Goal: Find specific page/section: Find specific page/section

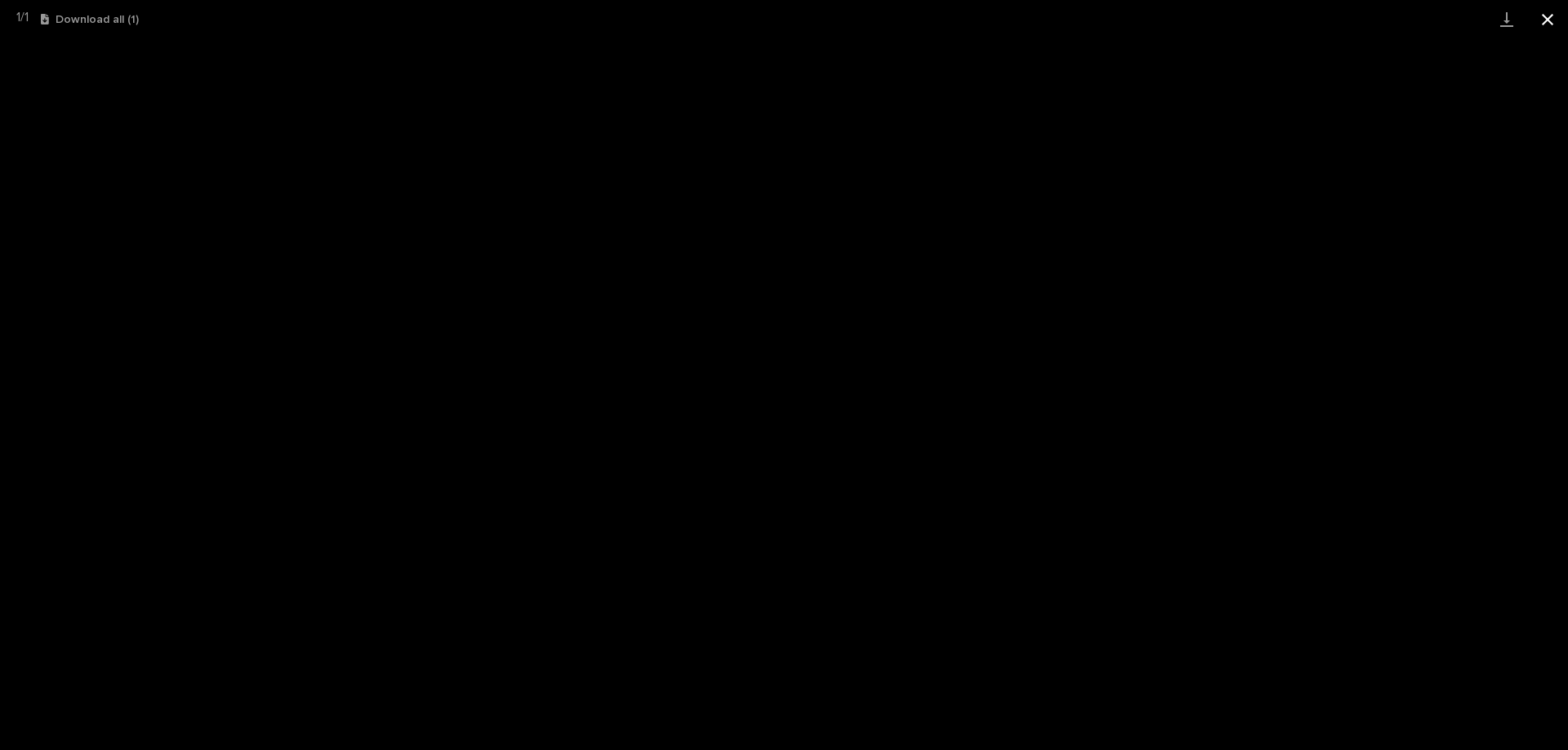
click at [1556, 9] on button "Close gallery" at bounding box center [1548, 19] width 41 height 39
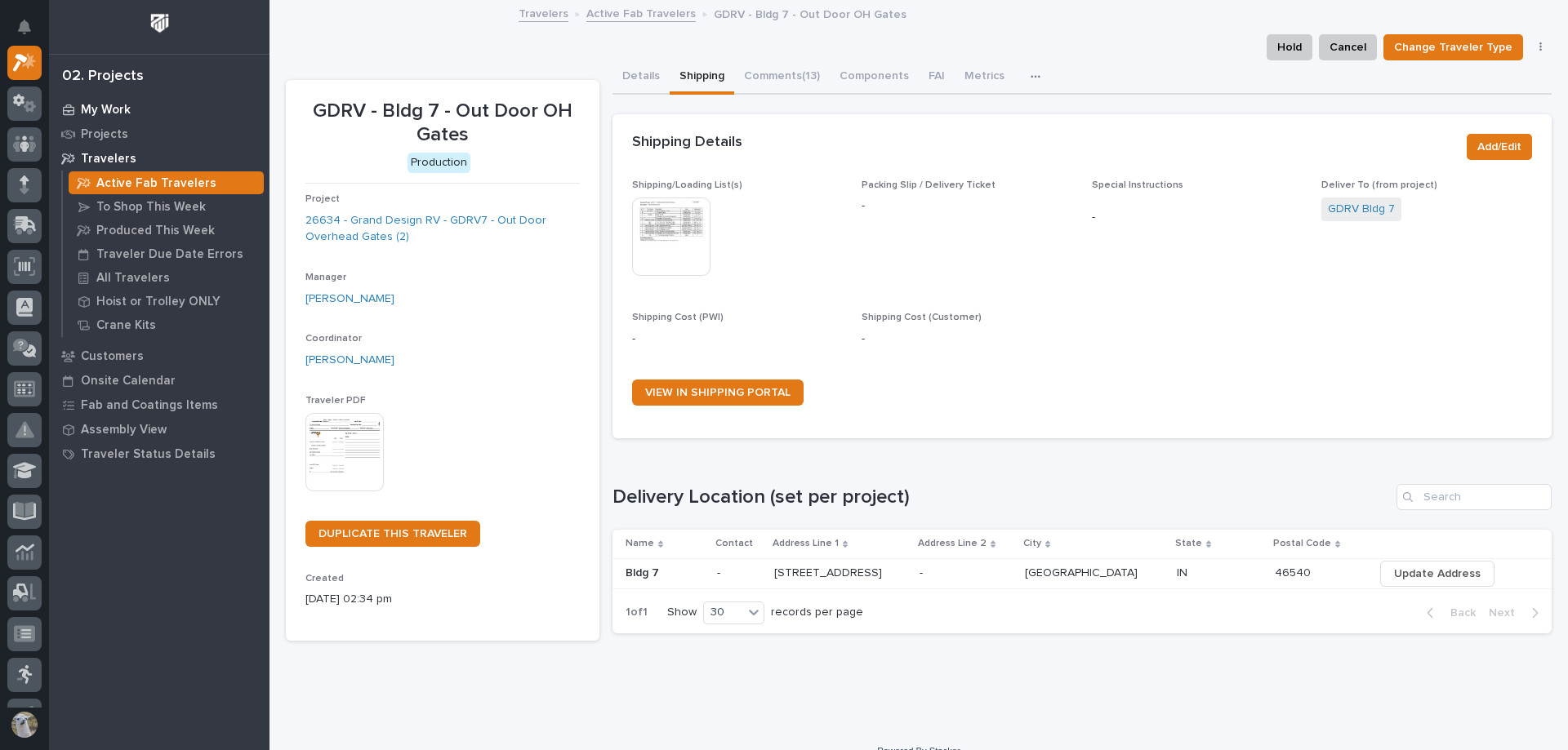
click at [102, 103] on p "My Work" at bounding box center [106, 110] width 50 height 15
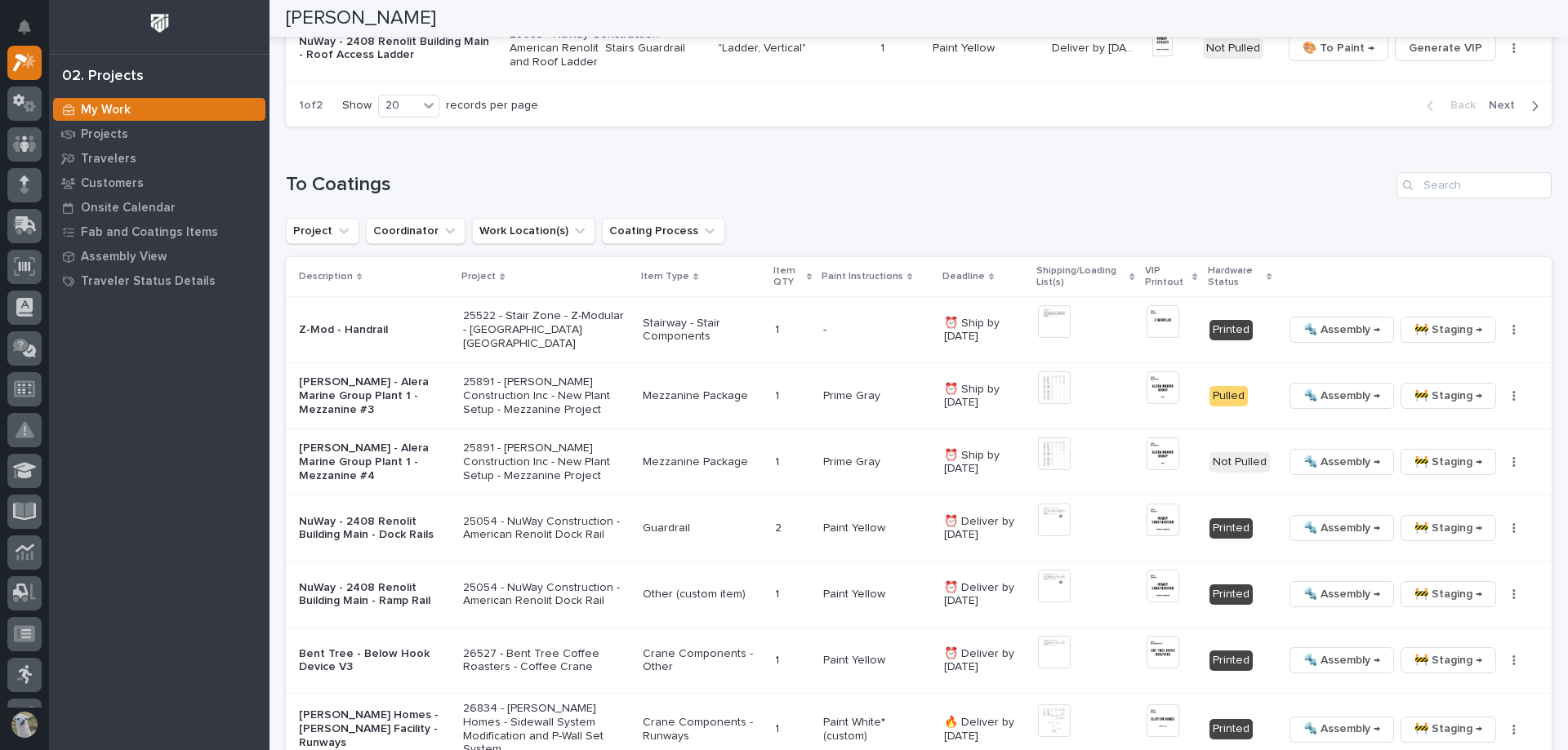
scroll to position [1960, 0]
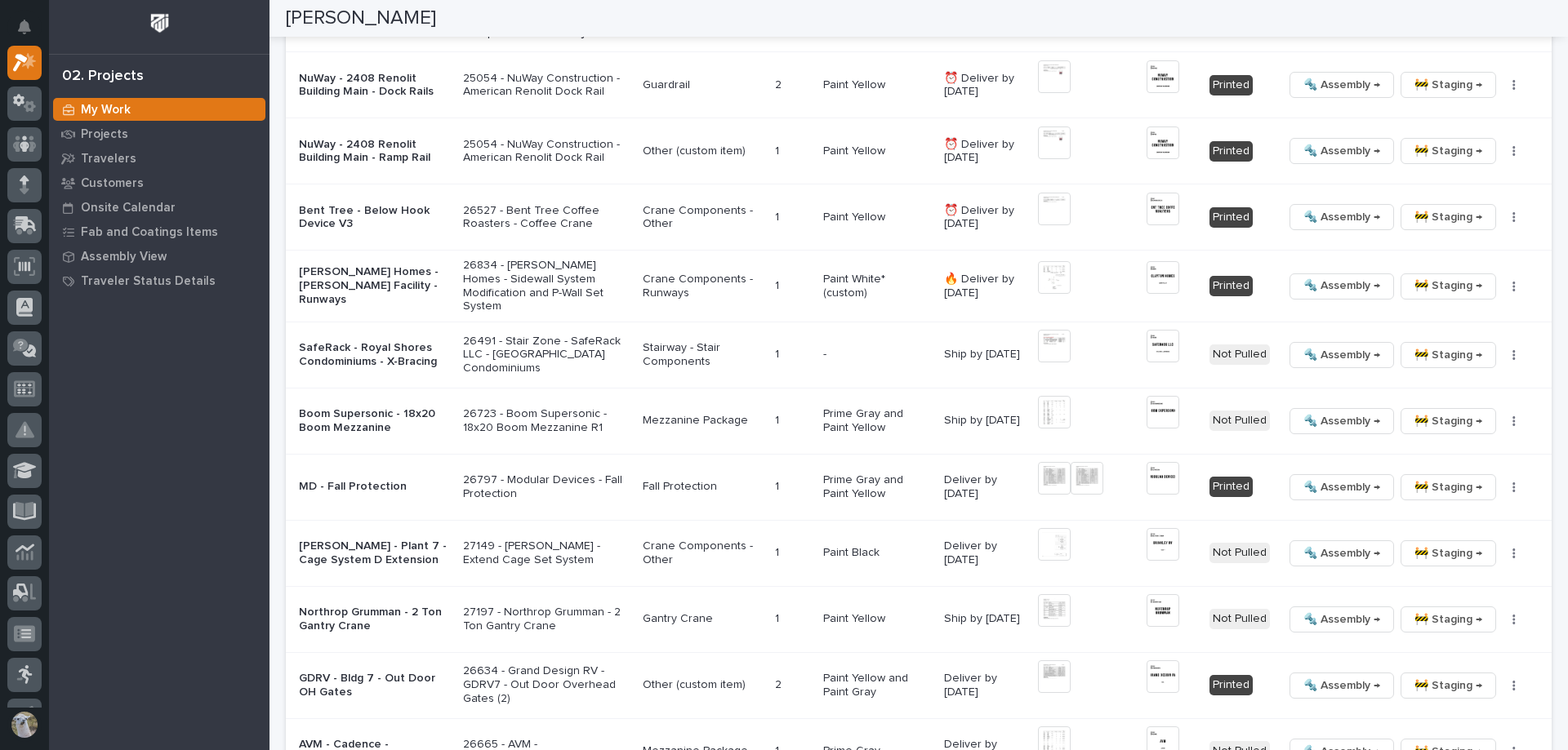
click at [326, 272] on p "[PERSON_NAME] Homes - [PERSON_NAME] Facility - Runways" at bounding box center [375, 285] width 152 height 41
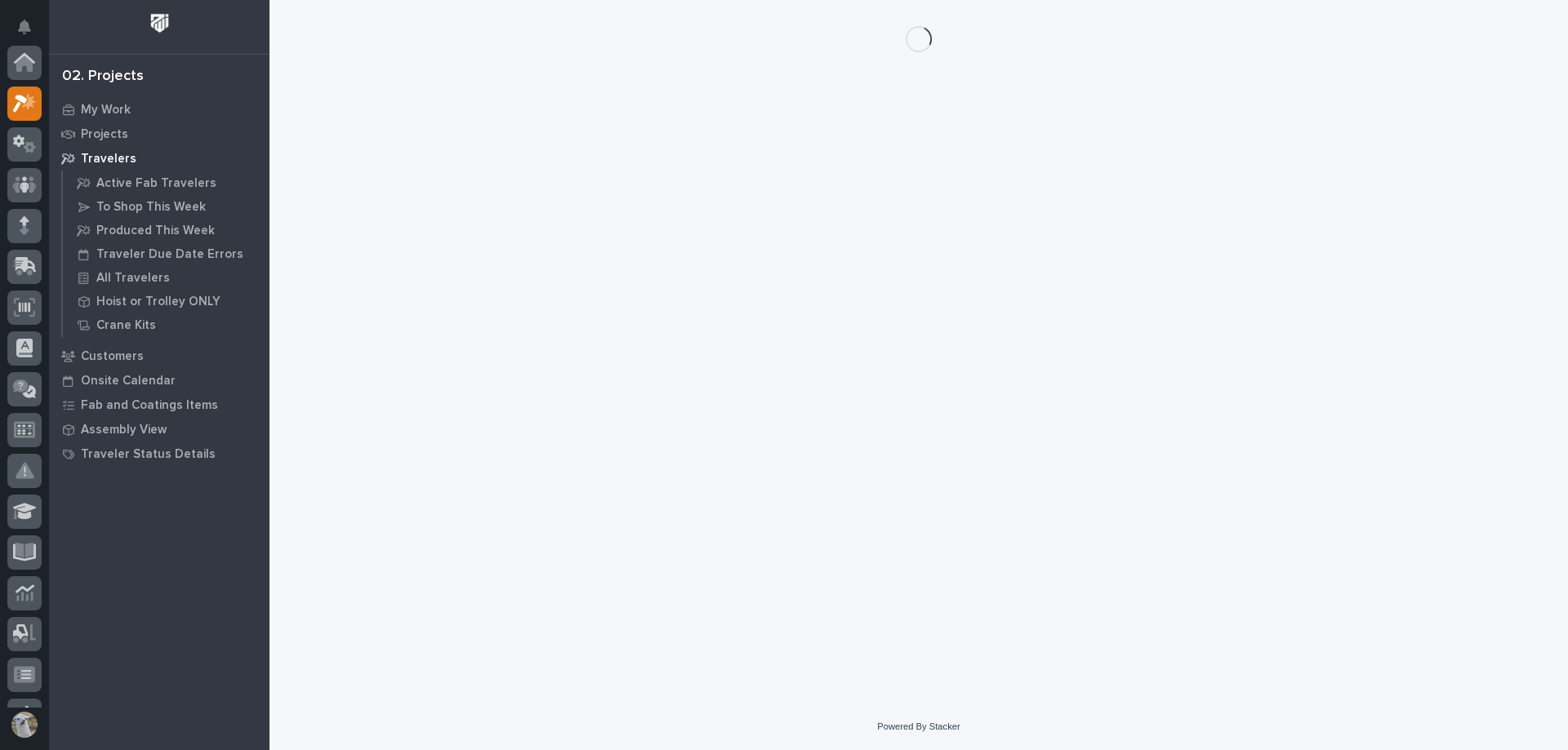
scroll to position [41, 0]
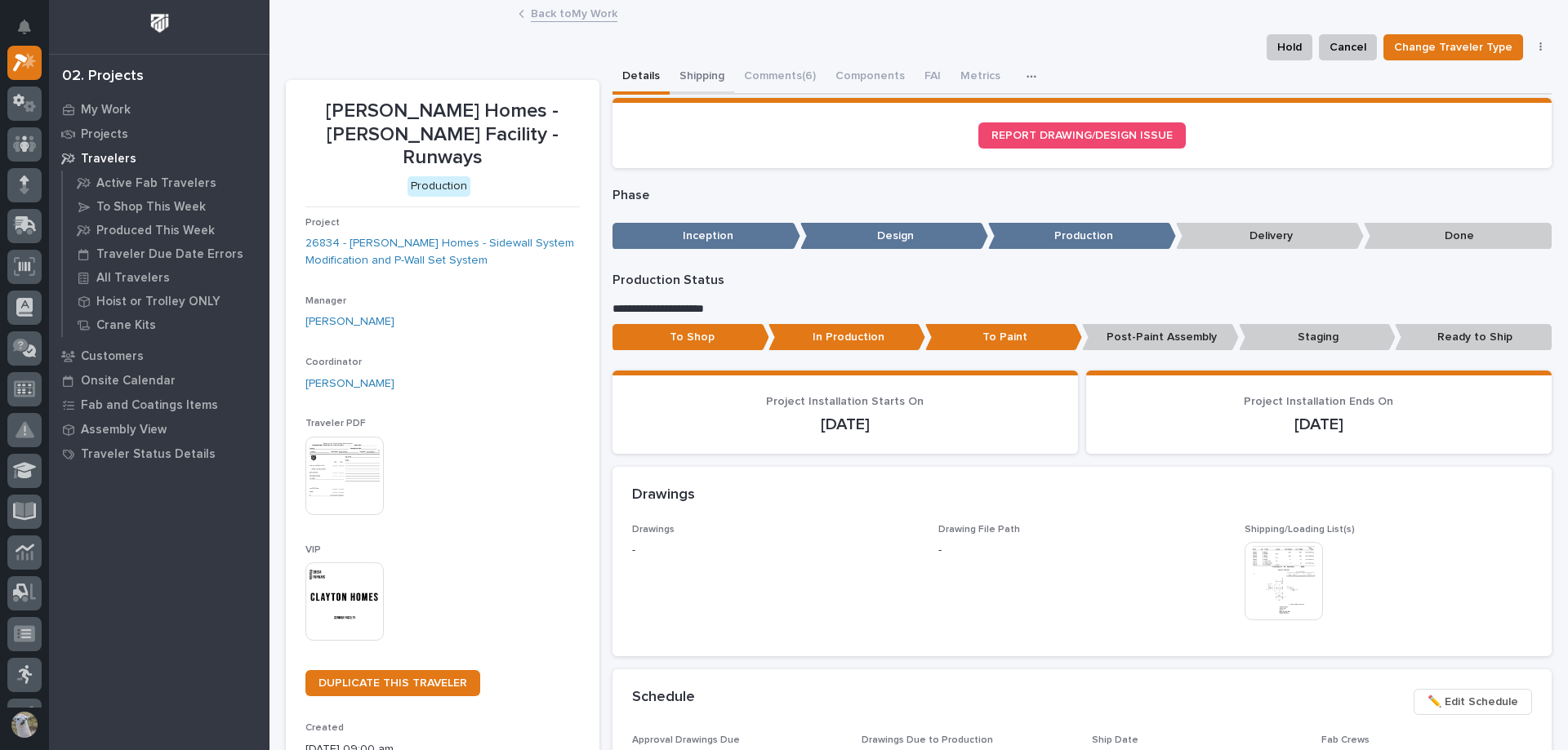
click at [711, 75] on button "Shipping" at bounding box center [702, 77] width 65 height 34
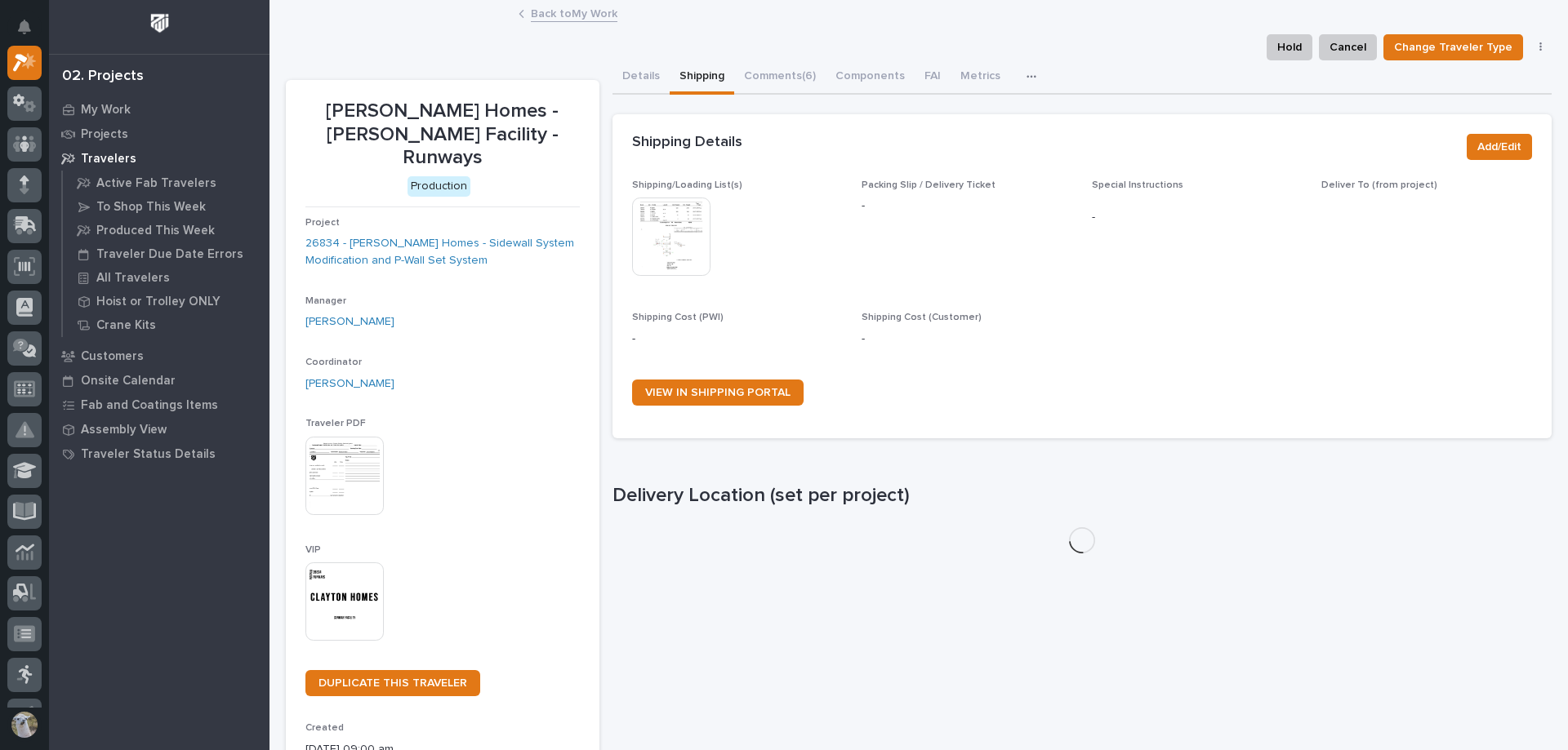
click at [667, 216] on img at bounding box center [671, 236] width 79 height 79
